Goal: Task Accomplishment & Management: Manage account settings

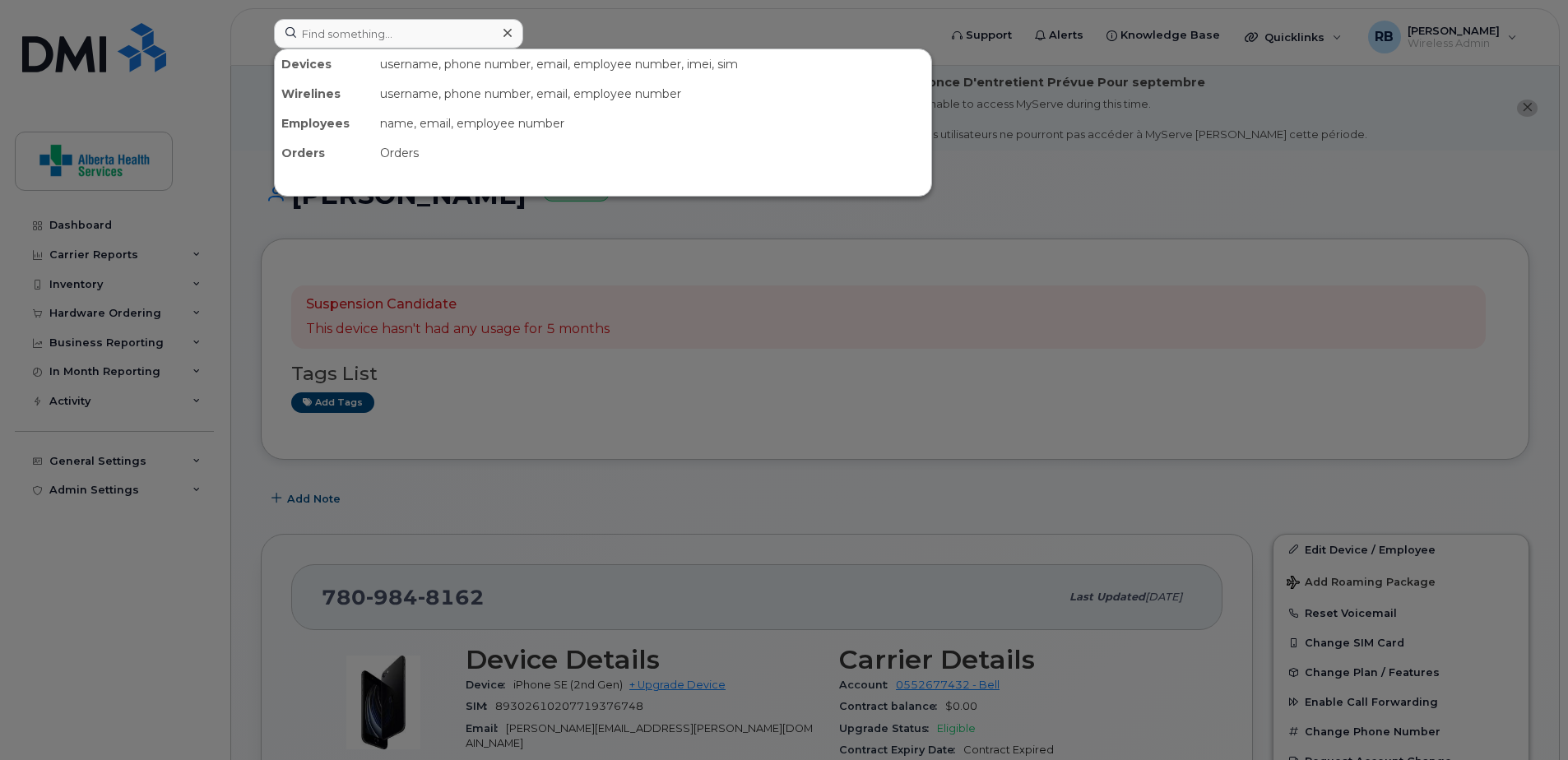
scroll to position [247, 0]
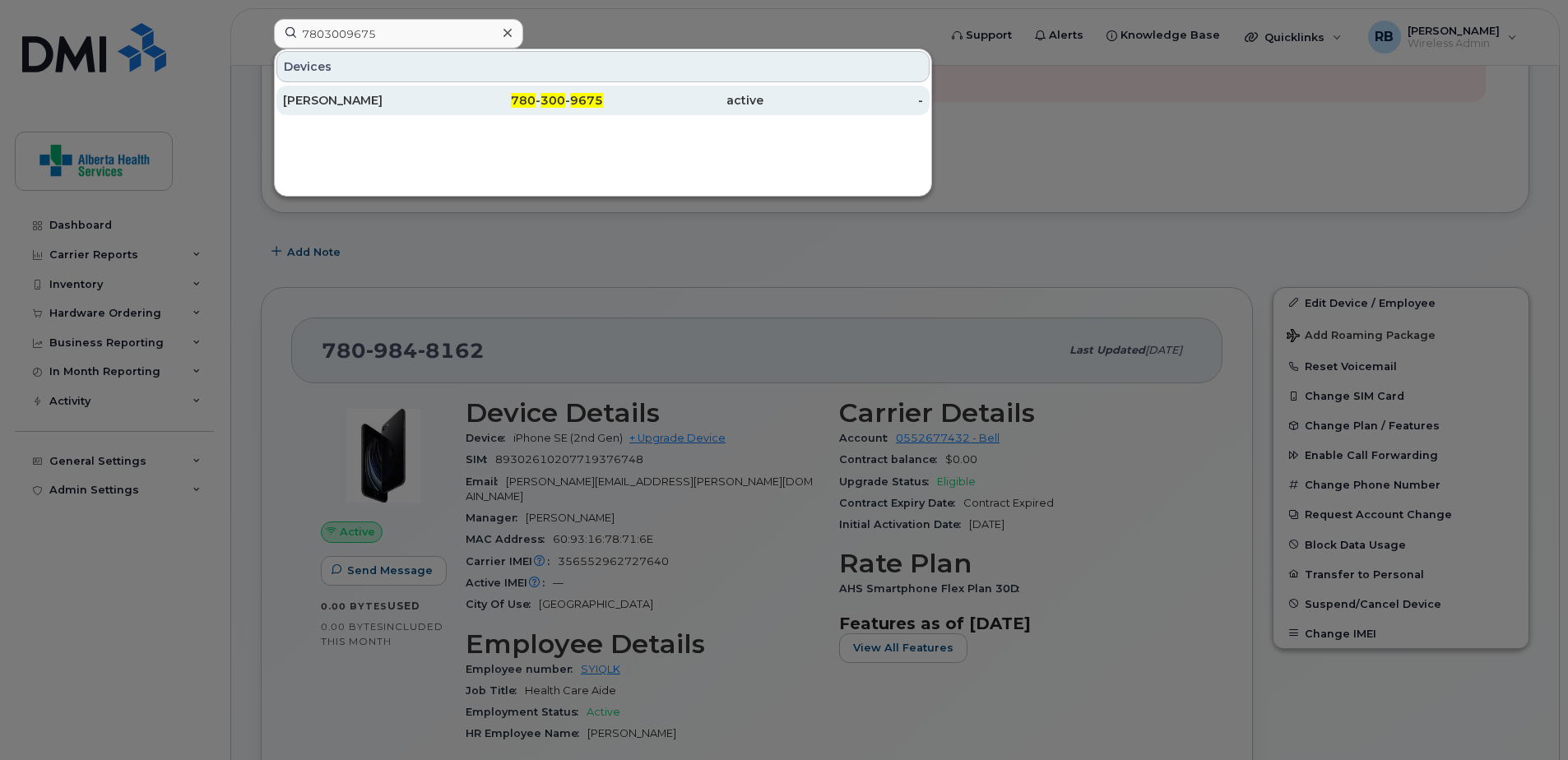
type input "7803009675"
click at [510, 107] on div "780 - 300 - 9675" at bounding box center [524, 100] width 161 height 17
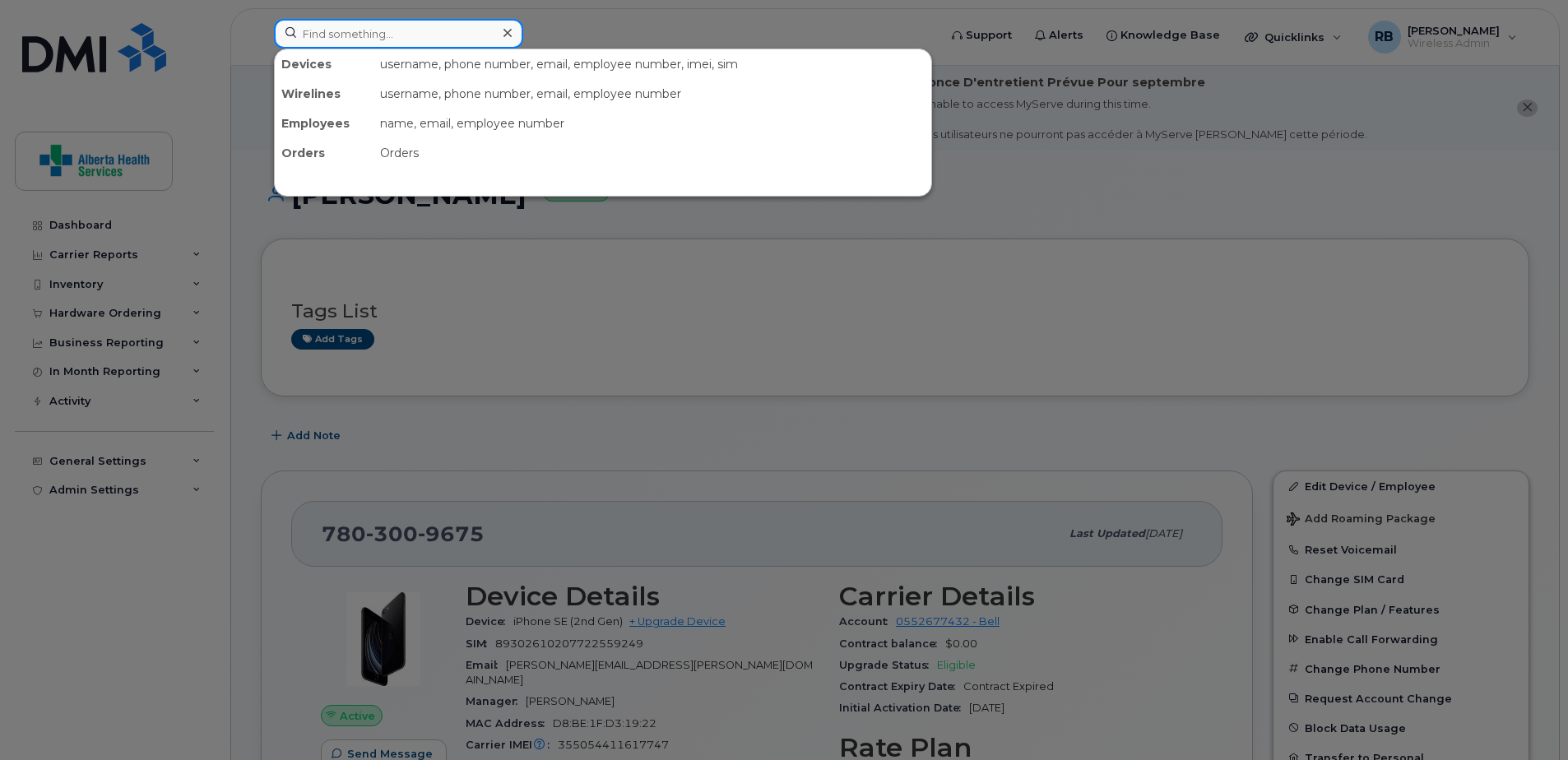
click at [357, 34] on input at bounding box center [399, 33] width 249 height 29
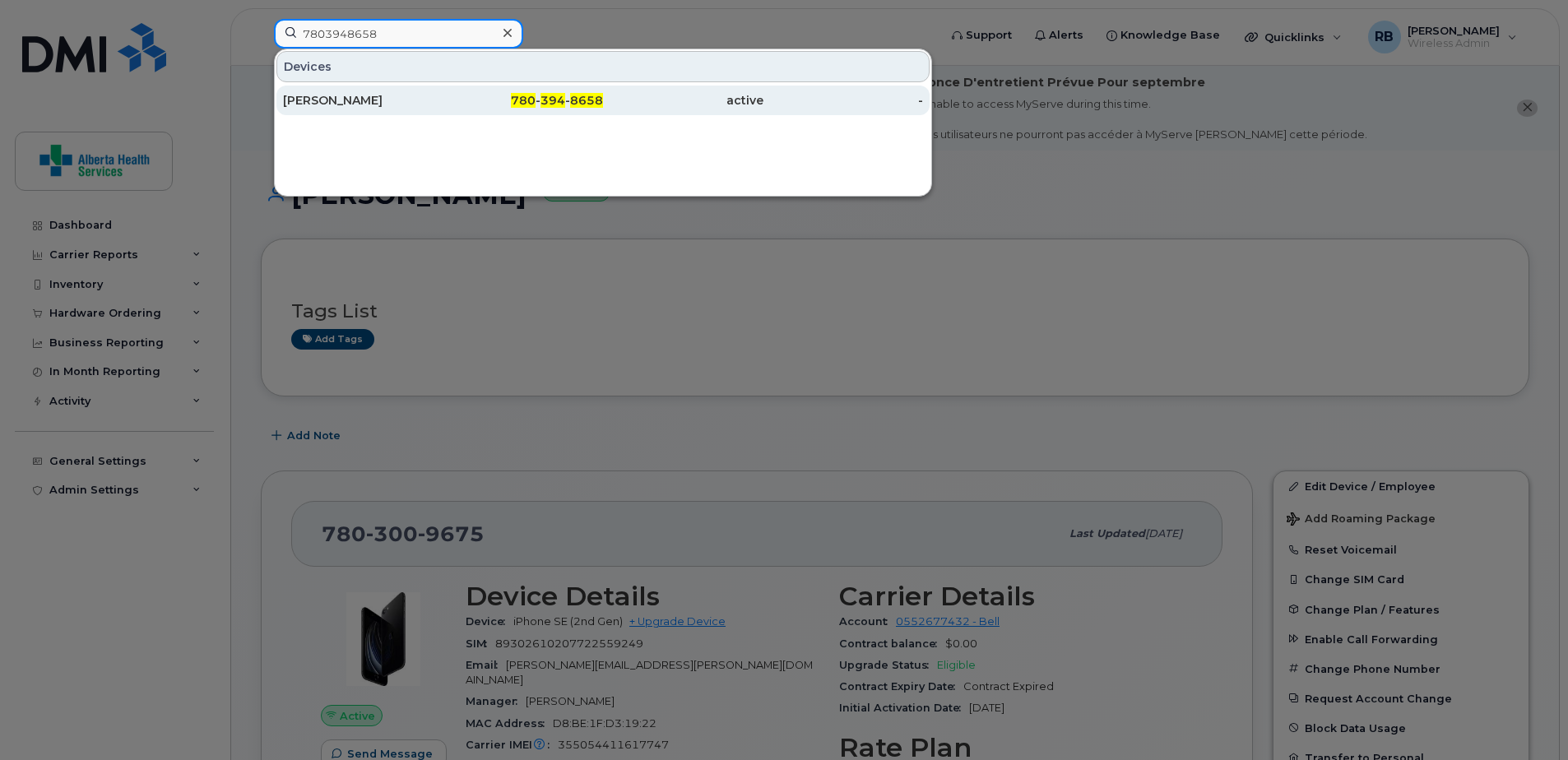
type input "7803948658"
click at [503, 111] on div "780 - 394 - 8658" at bounding box center [524, 100] width 161 height 29
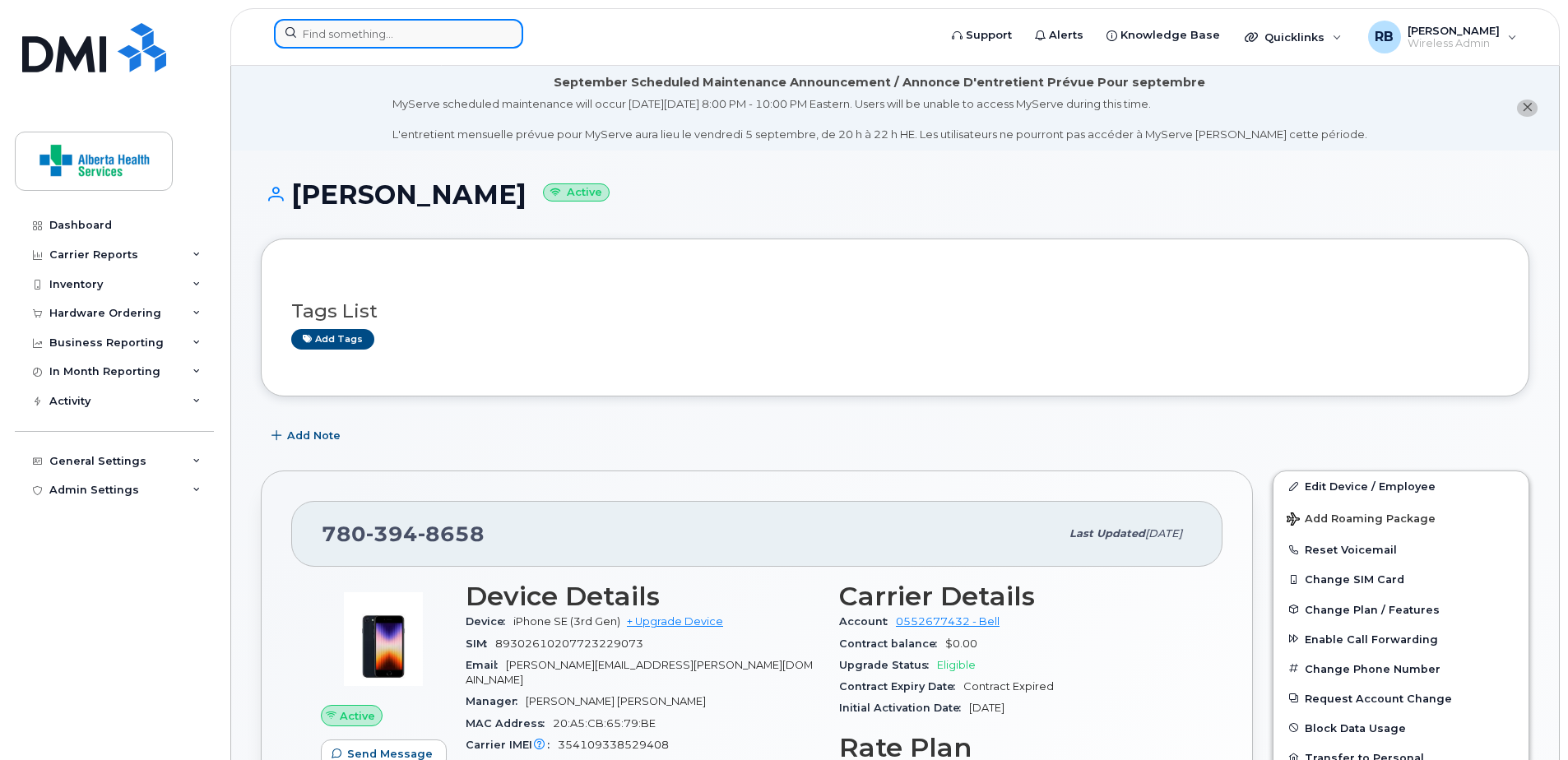
click at [366, 28] on input at bounding box center [399, 33] width 249 height 29
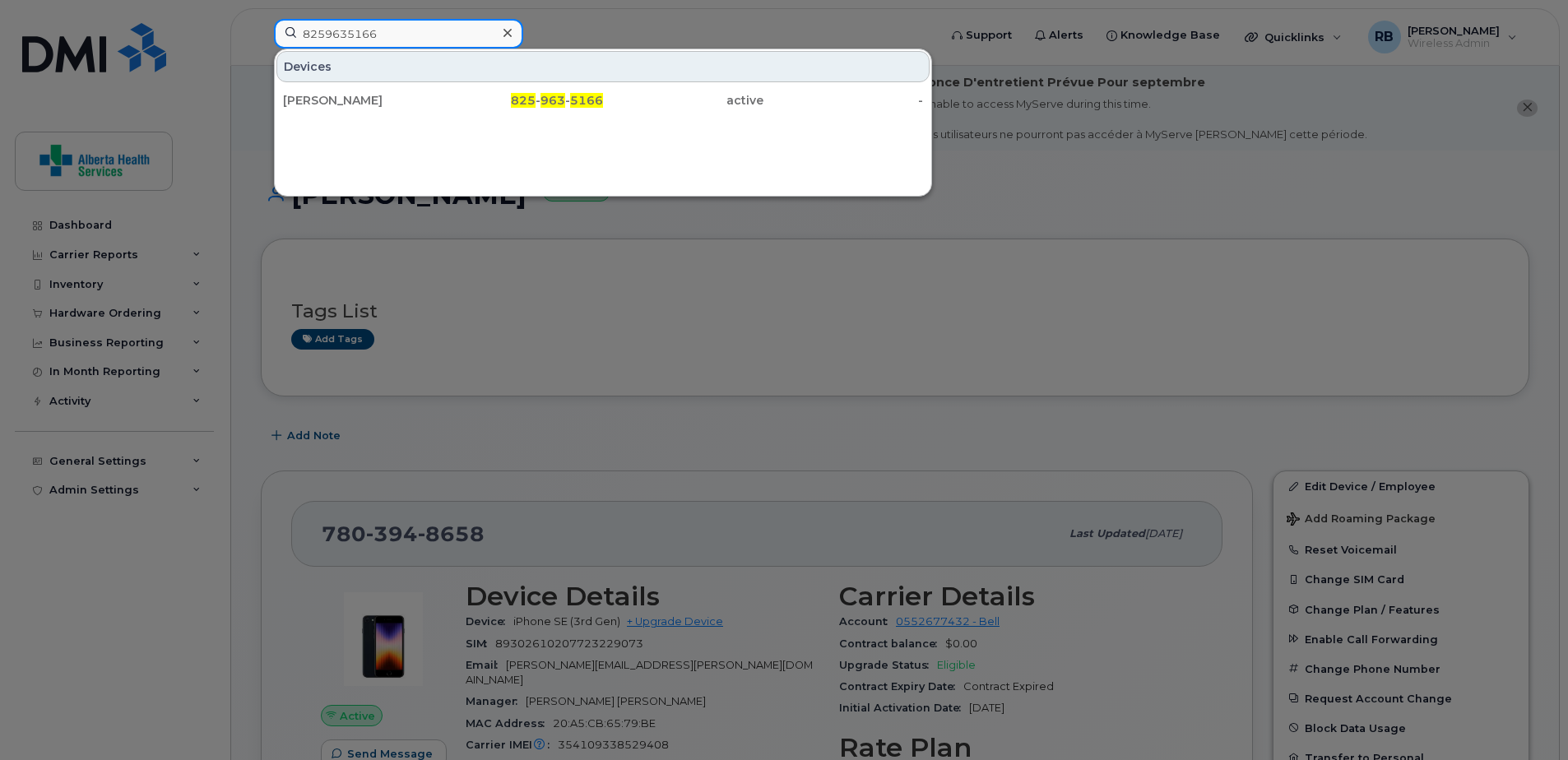
type input "8259635166"
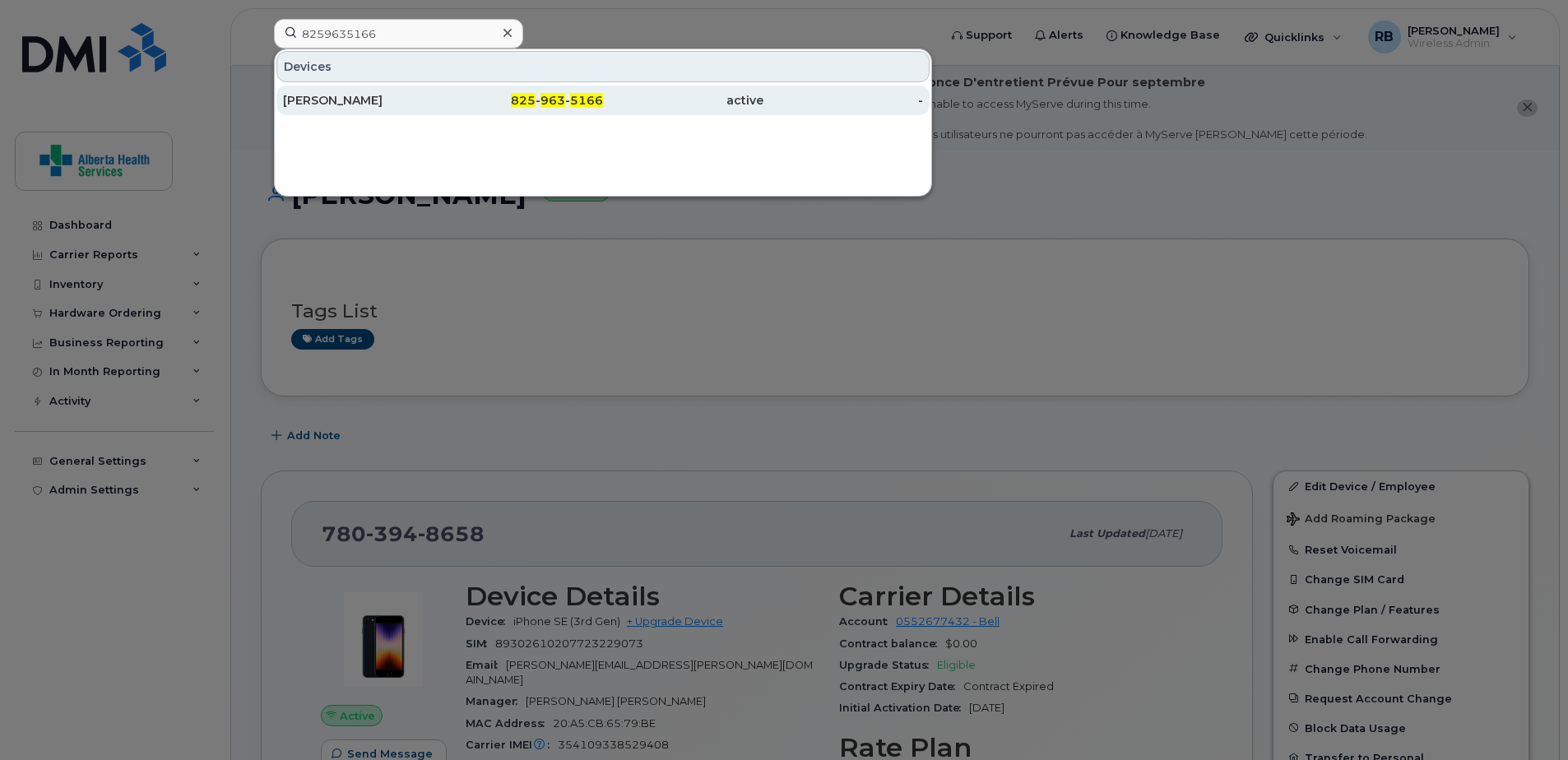
click at [434, 106] on div "[PERSON_NAME]" at bounding box center [364, 100] width 161 height 17
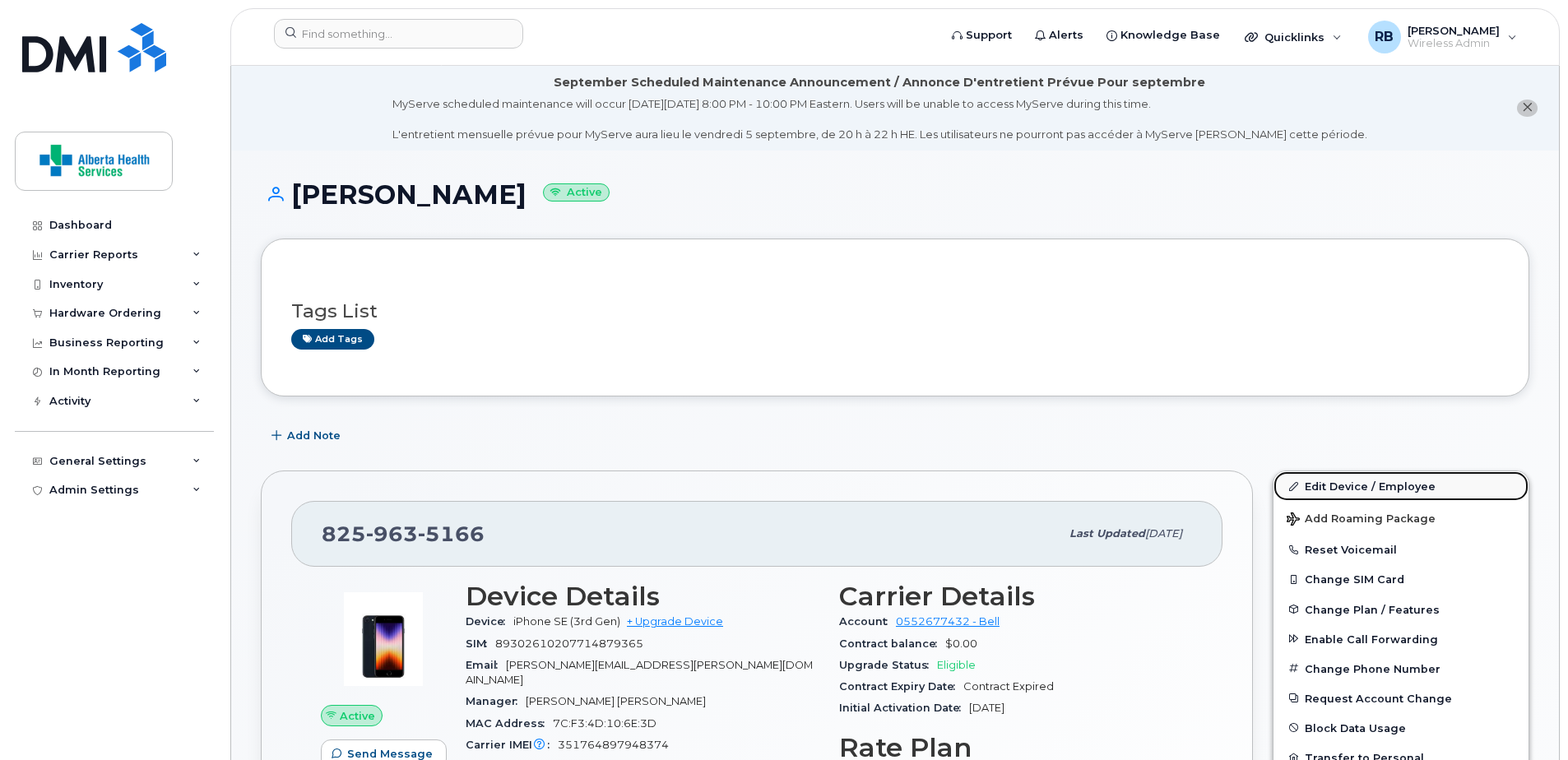
click at [1374, 485] on link "Edit Device / Employee" at bounding box center [1401, 486] width 255 height 29
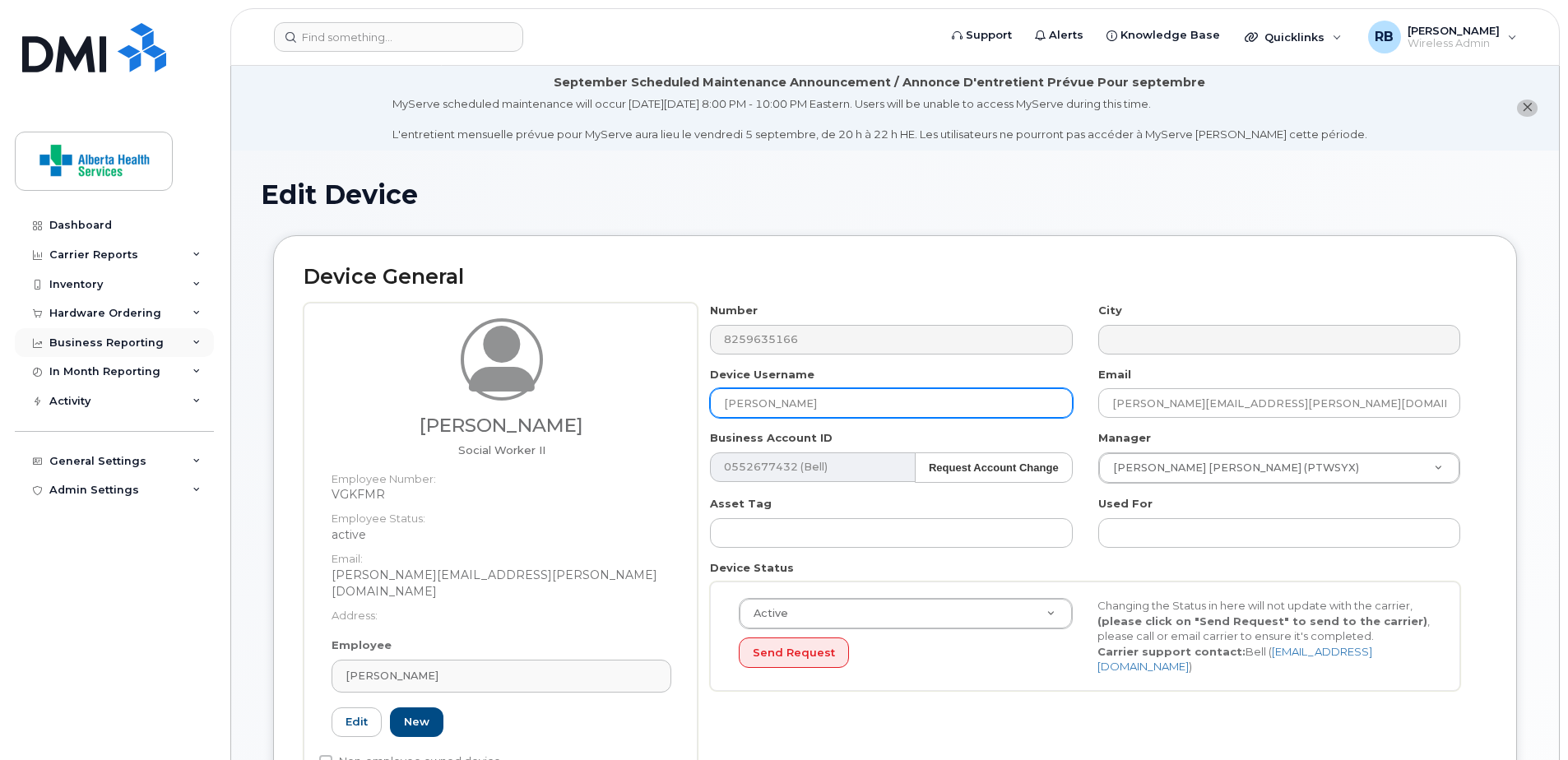
drag, startPoint x: 927, startPoint y: 404, endPoint x: 59, endPoint y: 341, distance: 870.3
click at [386, 375] on div "Marianne Murphy Social Worker II Employee Number: VGKFMR Employee Status: activ…" at bounding box center [895, 550] width 1183 height 497
paste input "Cristin Bostrom"
type input "Cristin Bostrom"
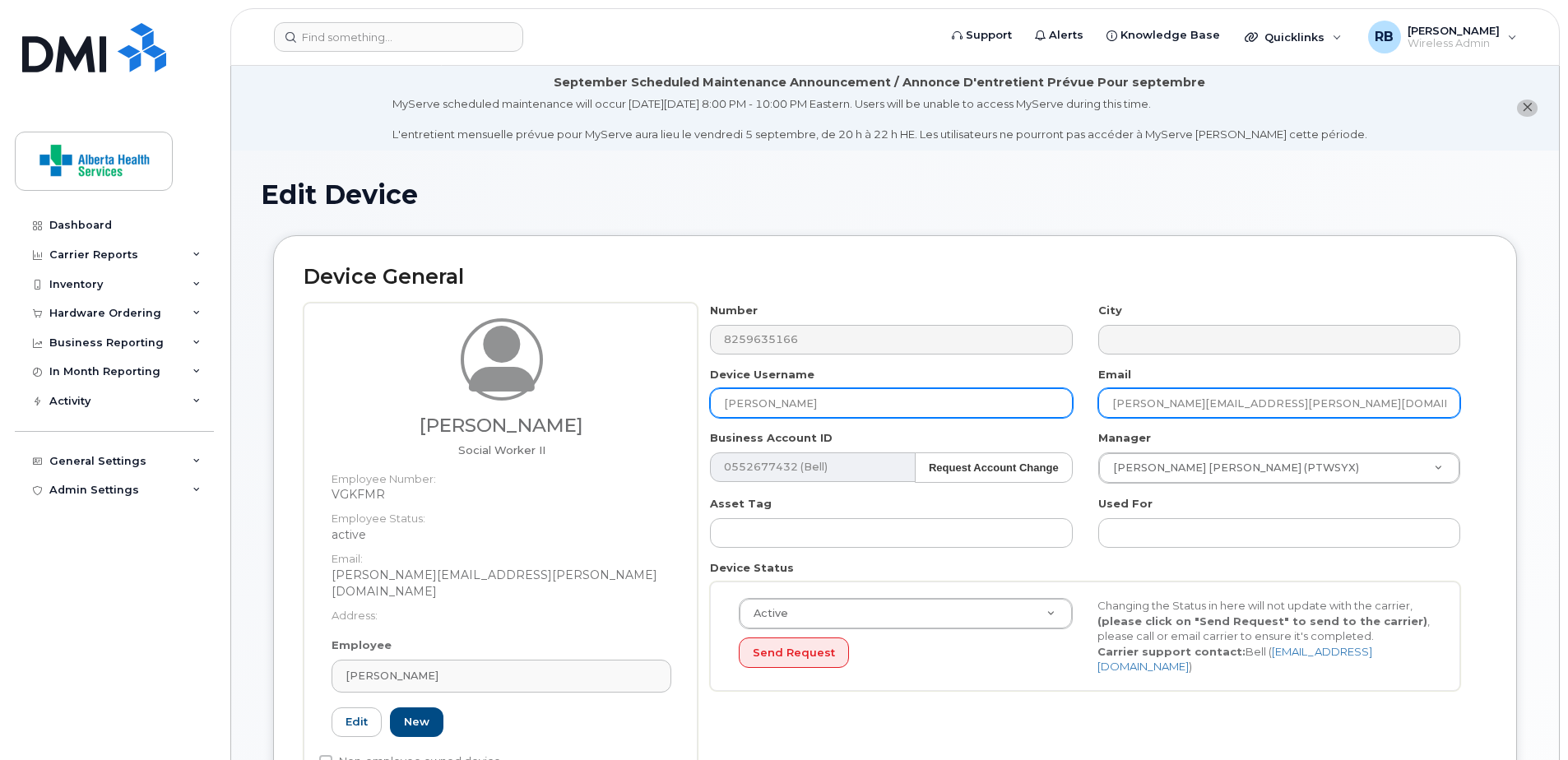
drag, startPoint x: 1368, startPoint y: 403, endPoint x: 1004, endPoint y: 393, distance: 364.1
click at [1004, 393] on div "Number 8259635166 City Device Username Cristin Bostrom Email Marianne.Murphy@al…" at bounding box center [1086, 502] width 776 height 401
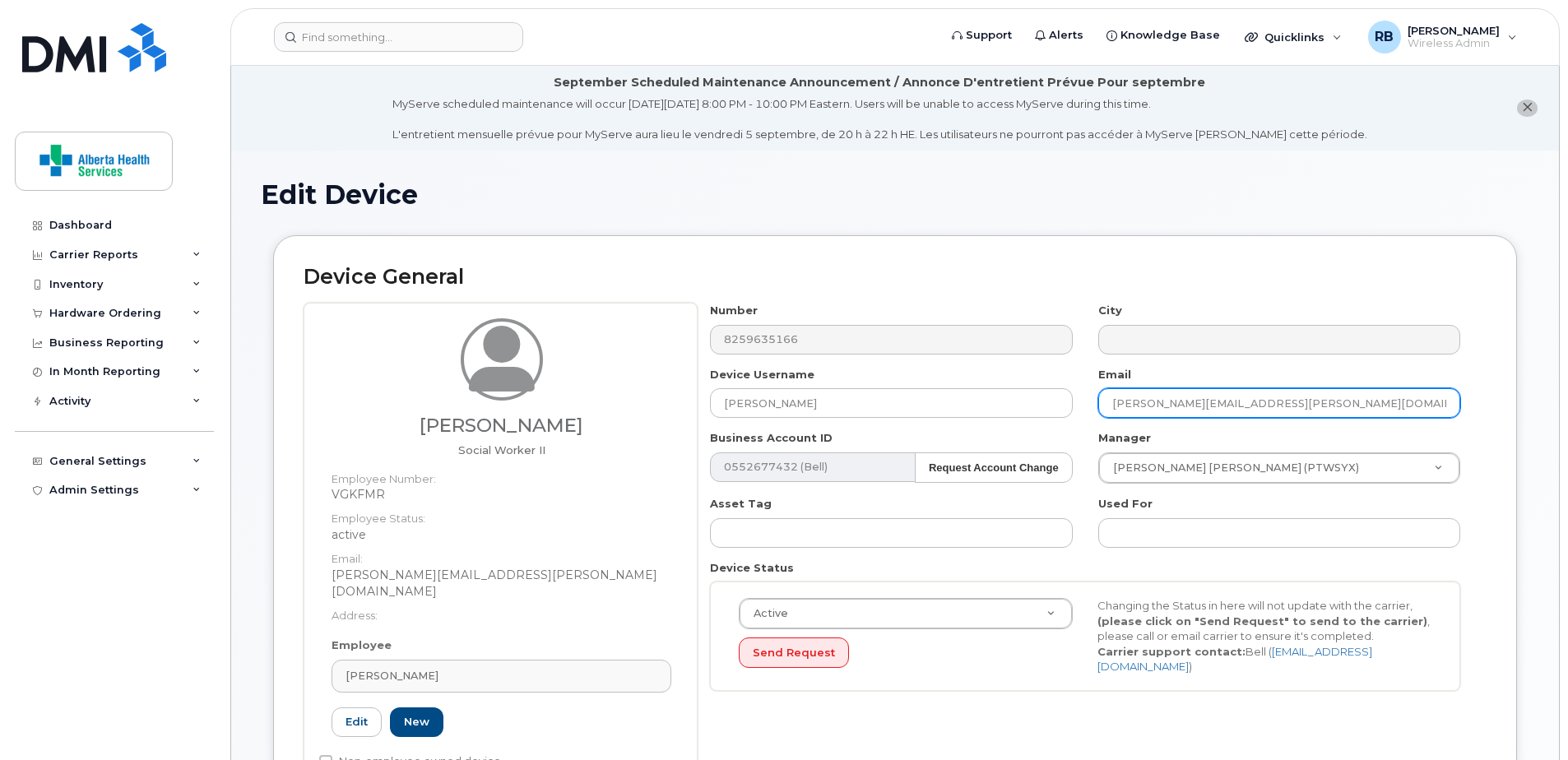
paste input "Cristin.Bostrom@assistedlivingalberta"
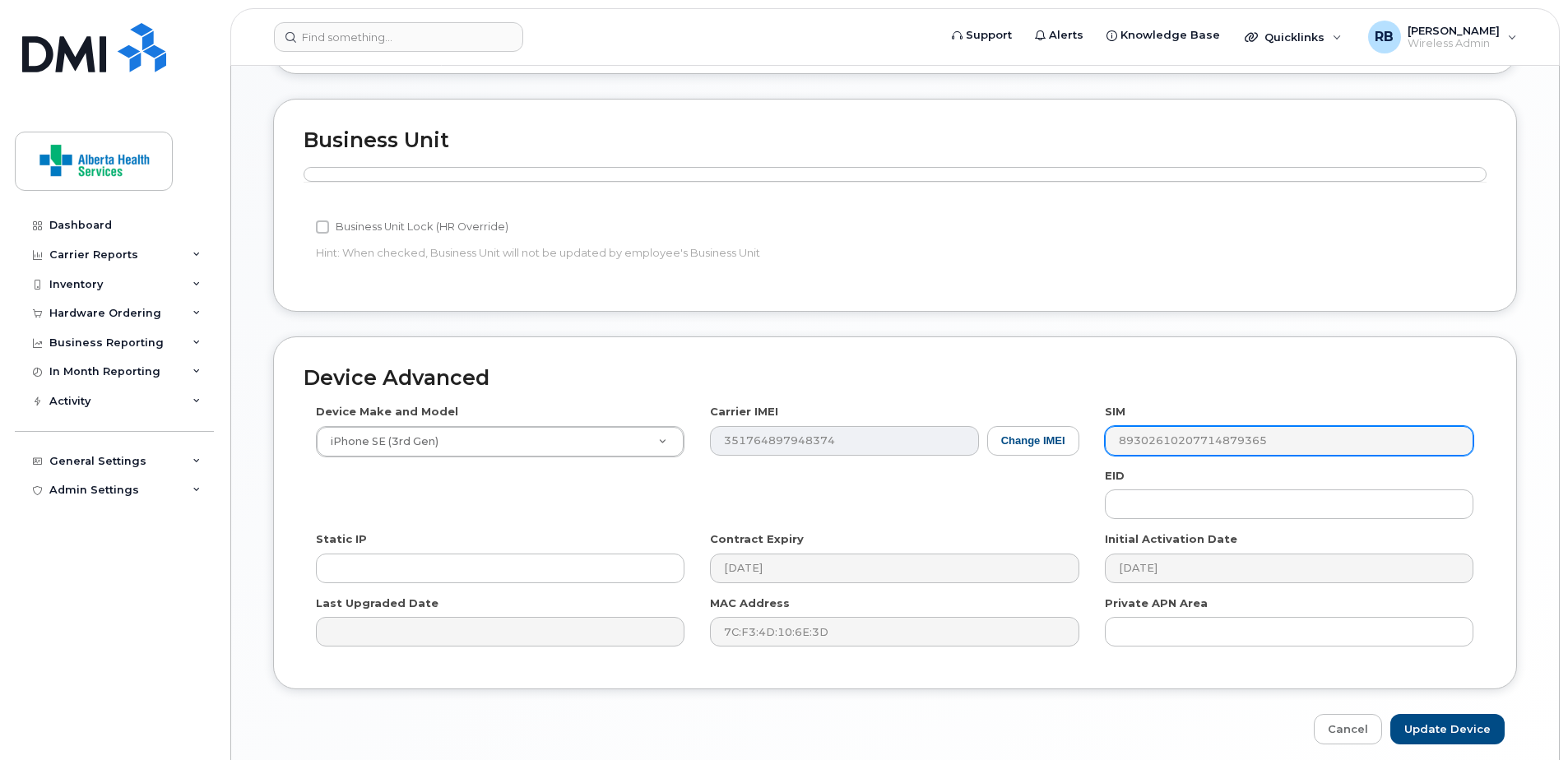
scroll to position [806, 0]
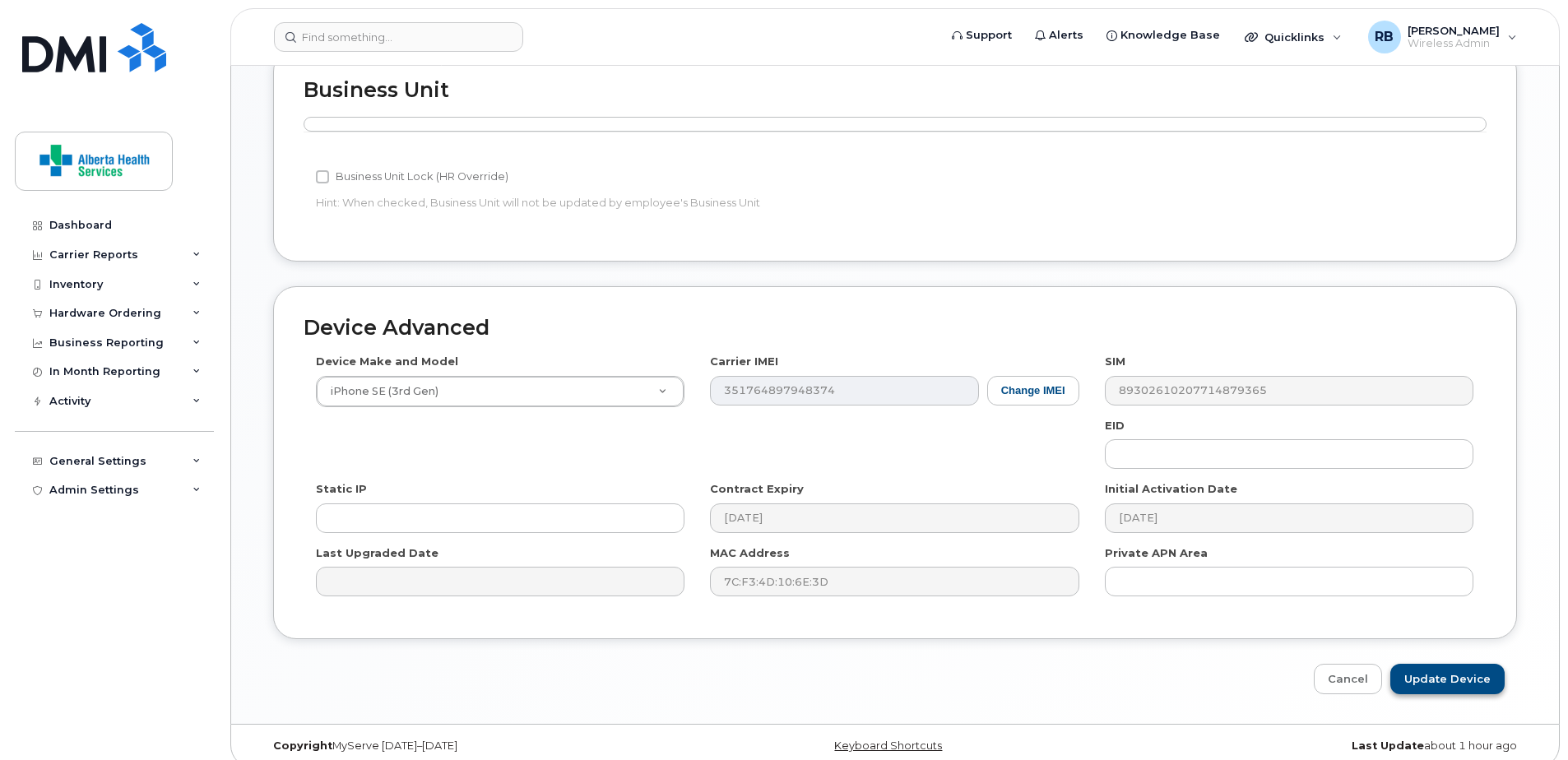
type input "[PERSON_NAME][EMAIL_ADDRESS][PERSON_NAME][DOMAIN_NAME]"
click at [1471, 664] on input "Update Device" at bounding box center [1447, 679] width 115 height 30
type input "Saving..."
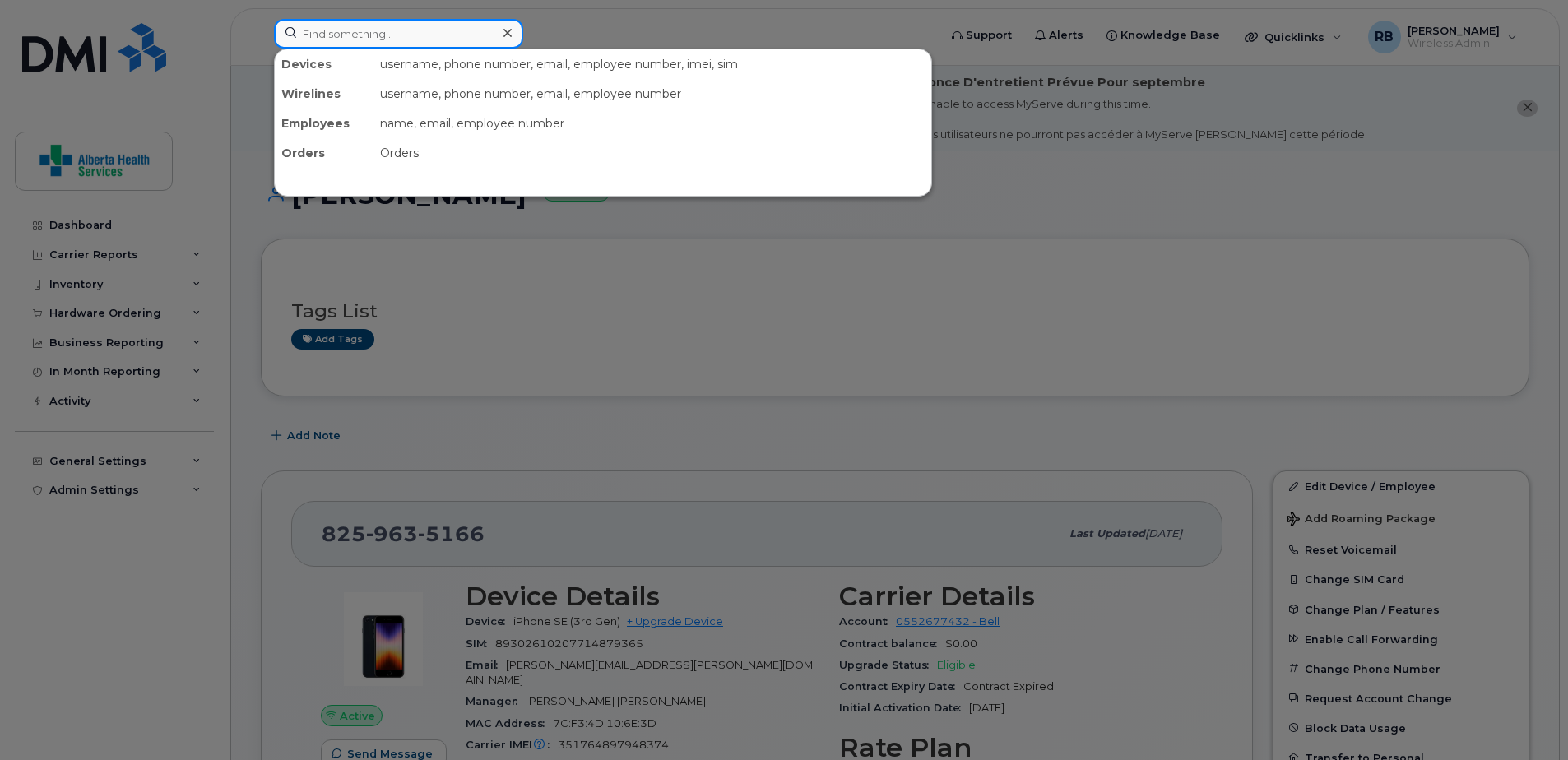
click at [359, 33] on input at bounding box center [399, 33] width 249 height 29
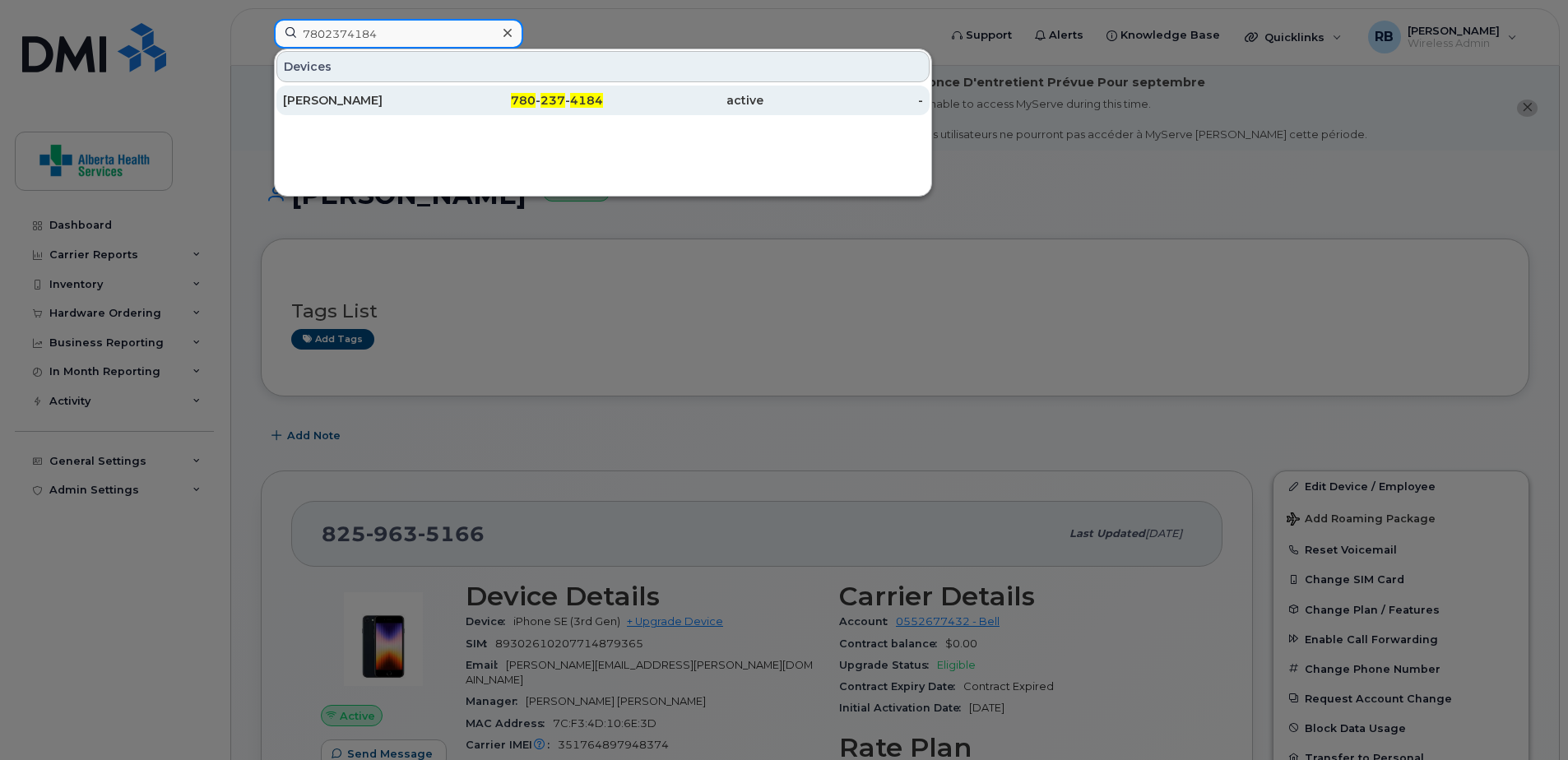
type input "7802374184"
click at [463, 104] on div "780 - 237 - 4184" at bounding box center [524, 100] width 161 height 17
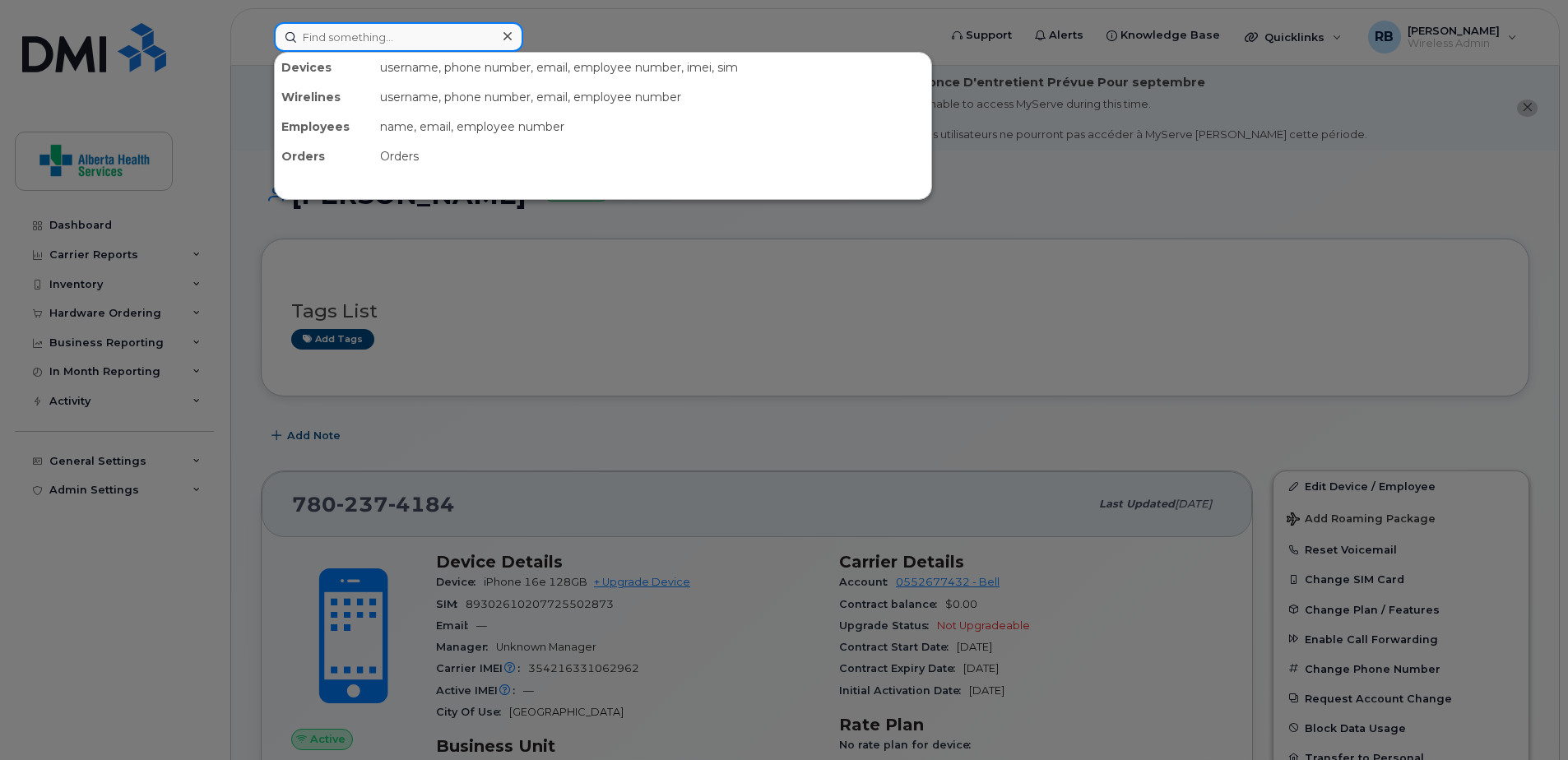
click at [410, 32] on input at bounding box center [399, 37] width 249 height 29
paste input "[PERSON_NAME]"
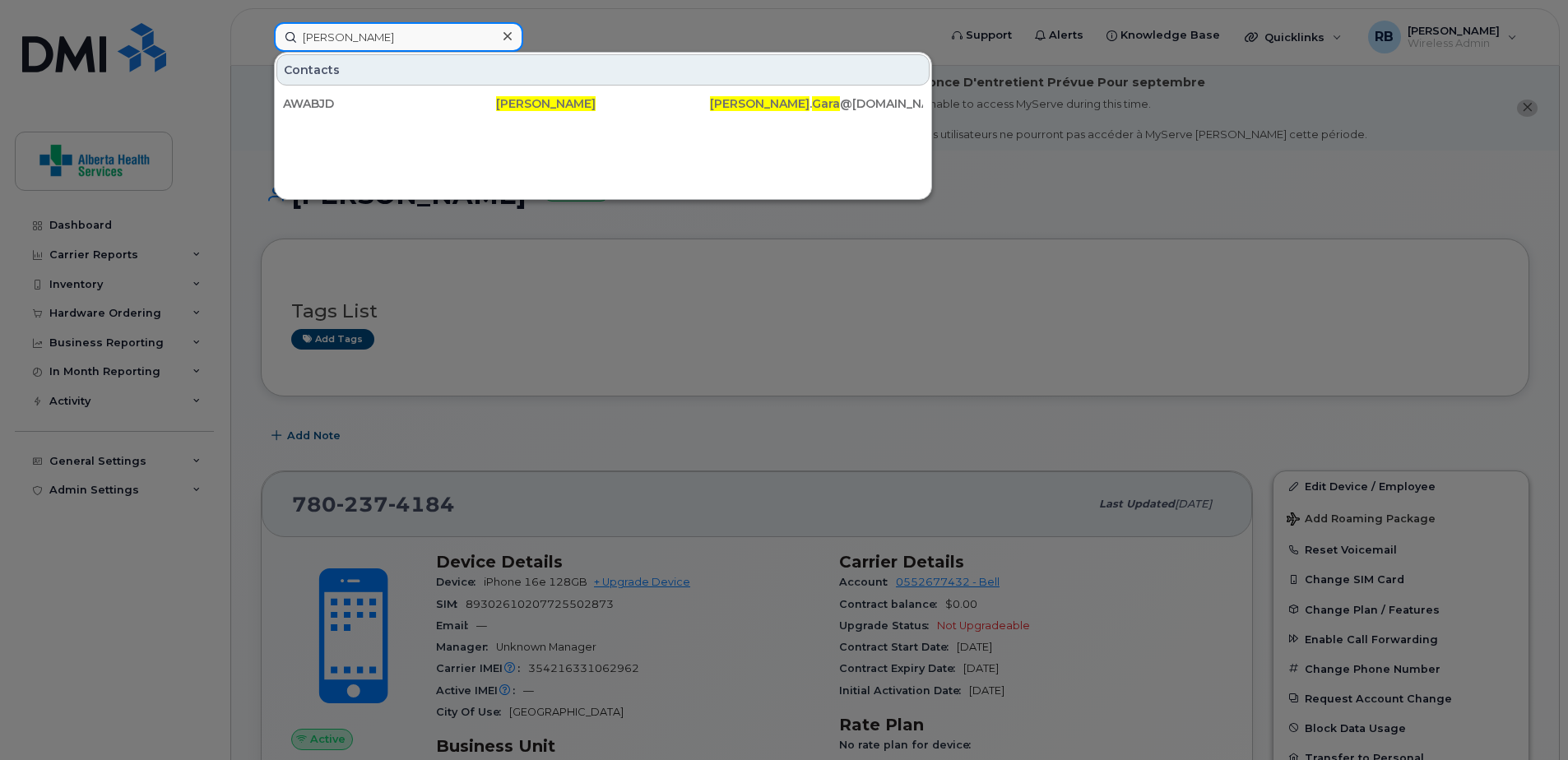
drag, startPoint x: 401, startPoint y: 36, endPoint x: 156, endPoint y: -9, distance: 249.1
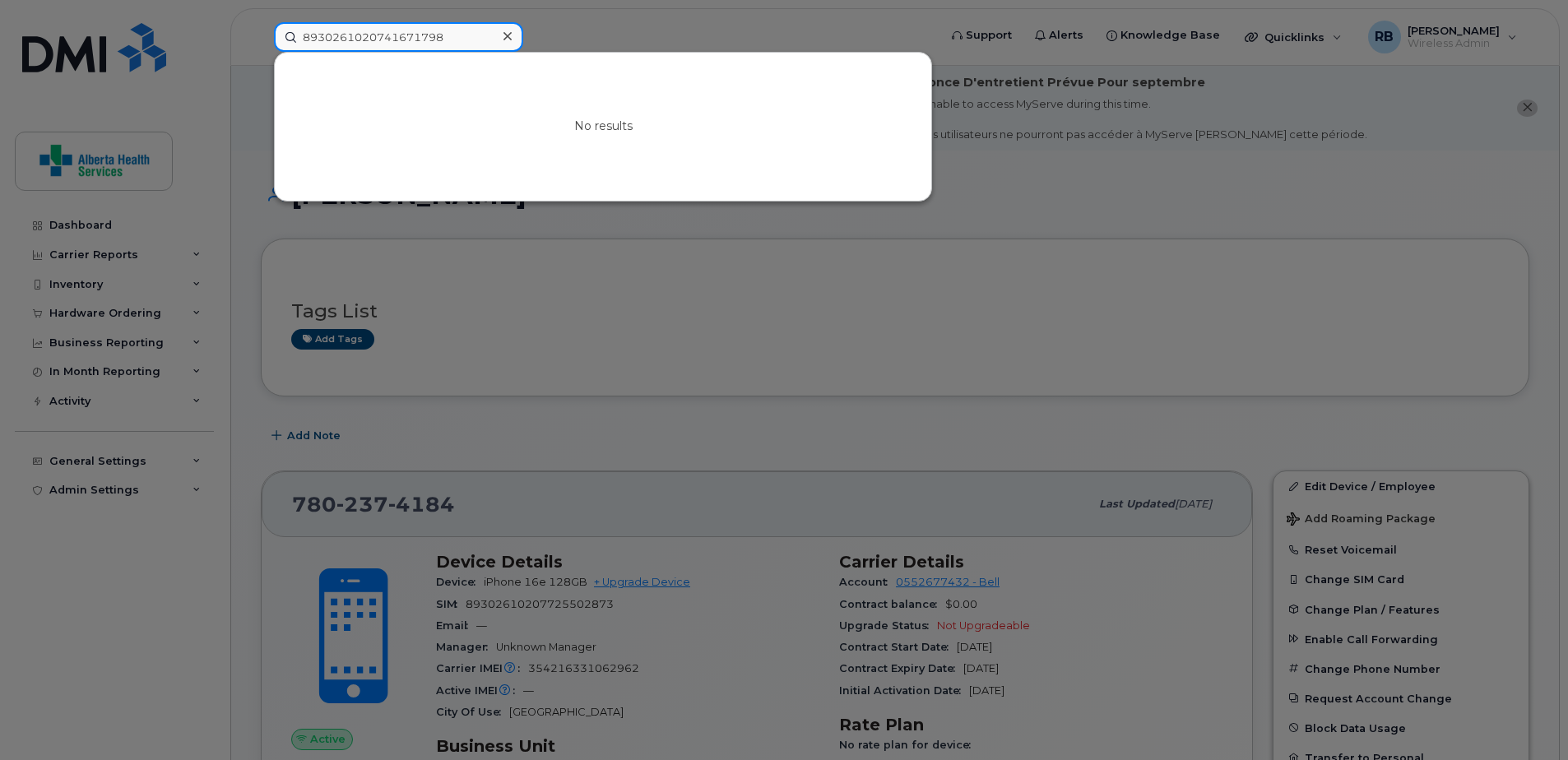
drag, startPoint x: 475, startPoint y: 38, endPoint x: 65, endPoint y: -15, distance: 413.4
paste input "K9502H6W13."
type input "K9502H6W13."
